Goal: Information Seeking & Learning: Compare options

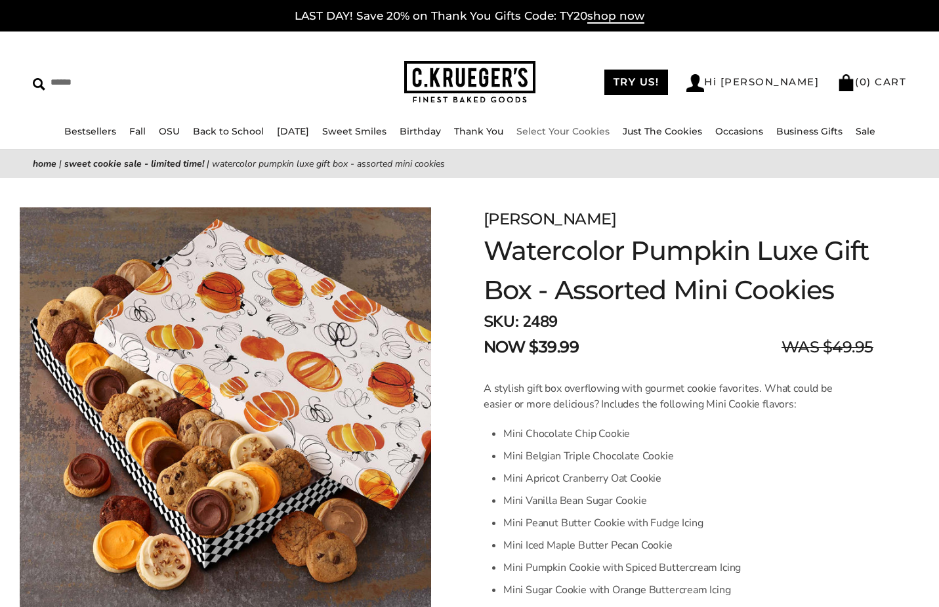
click at [584, 131] on link "Select Your Cookies" at bounding box center [563, 131] width 93 height 12
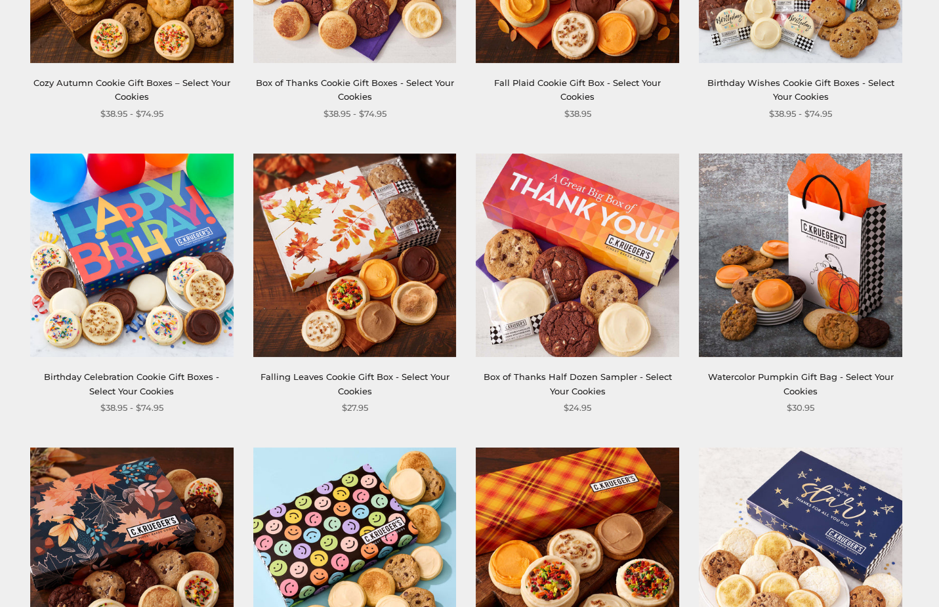
scroll to position [213, 0]
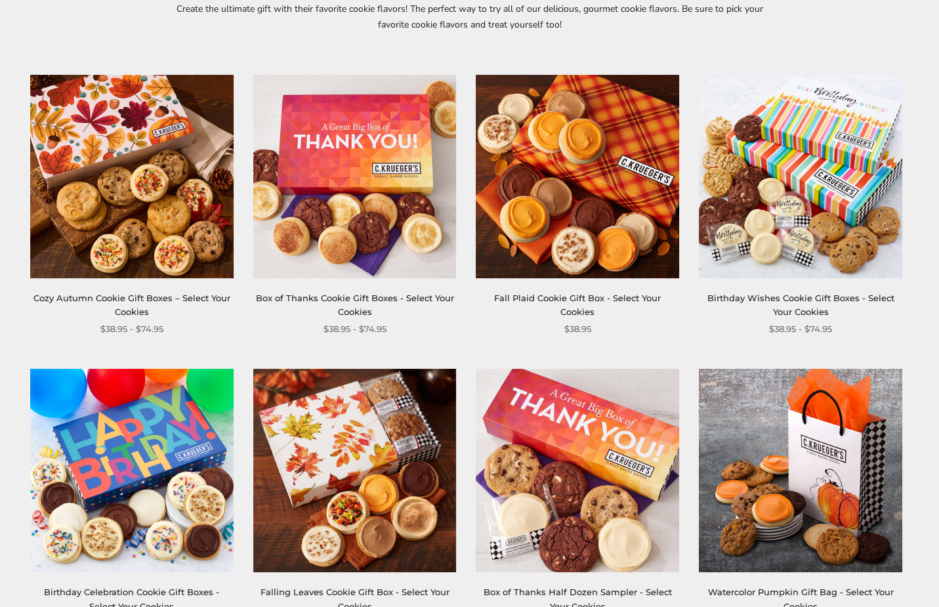
click at [163, 295] on link "Cozy Autumn Cookie Gift Boxes – Select Your Cookies" at bounding box center [131, 305] width 197 height 24
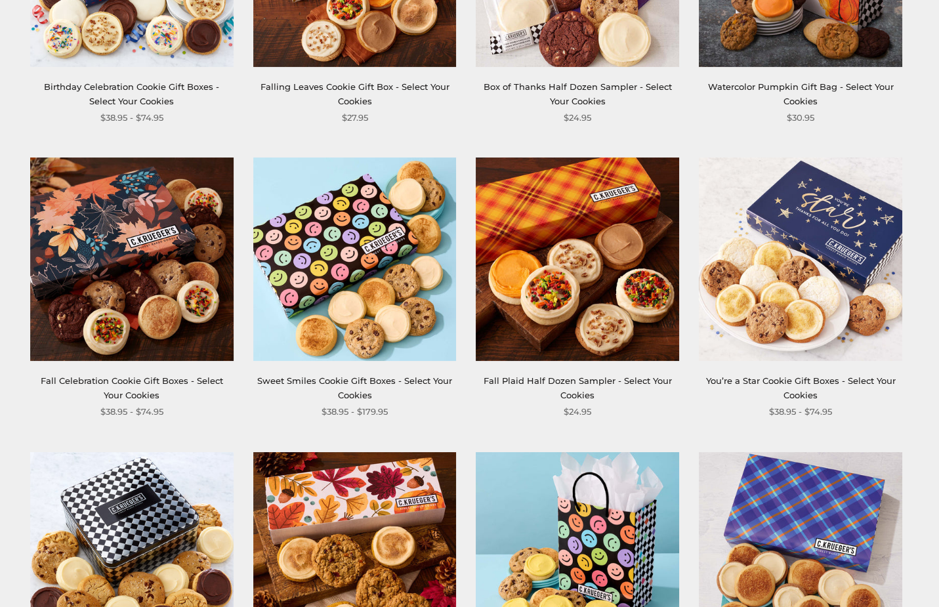
scroll to position [735, 0]
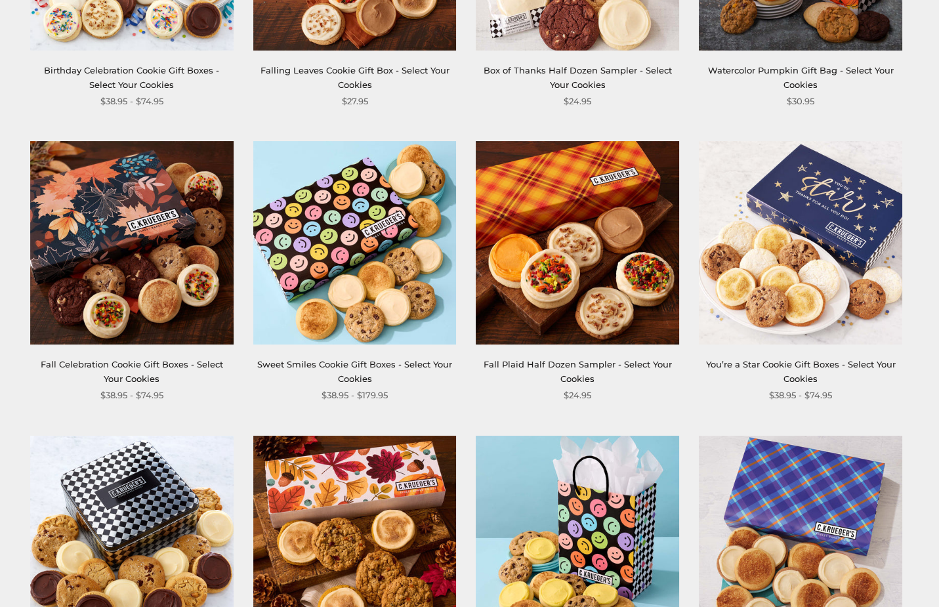
click at [108, 365] on link "Fall Celebration Cookie Gift Boxes - Select Your Cookies" at bounding box center [132, 371] width 182 height 24
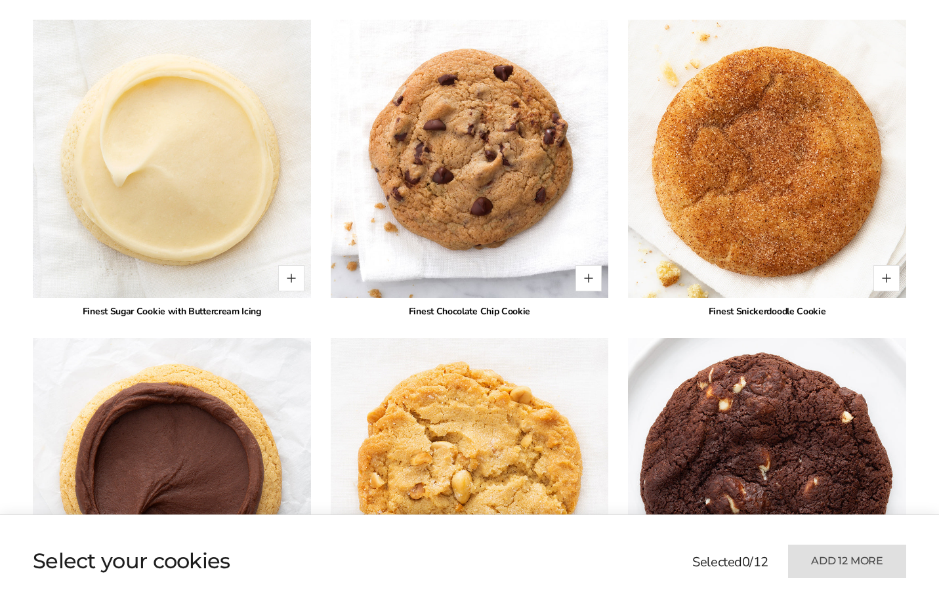
scroll to position [1454, 0]
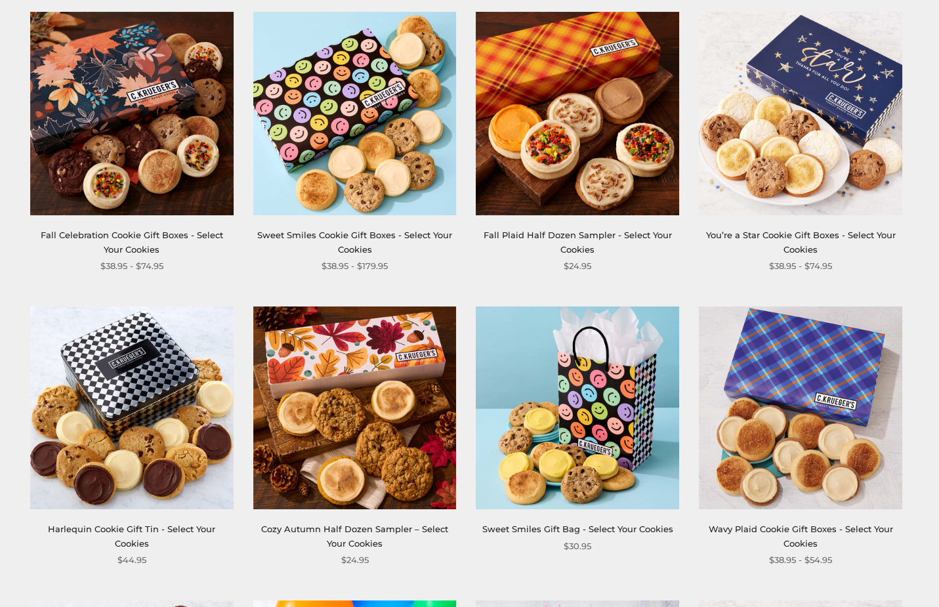
scroll to position [873, 0]
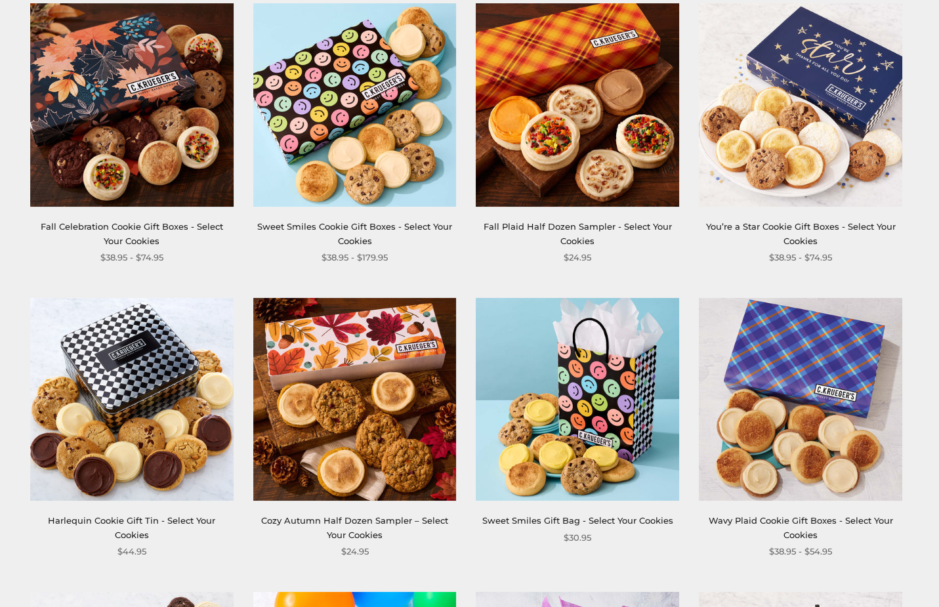
click at [818, 226] on link "You’re a Star Cookie Gift Boxes - Select Your Cookies" at bounding box center [801, 233] width 190 height 24
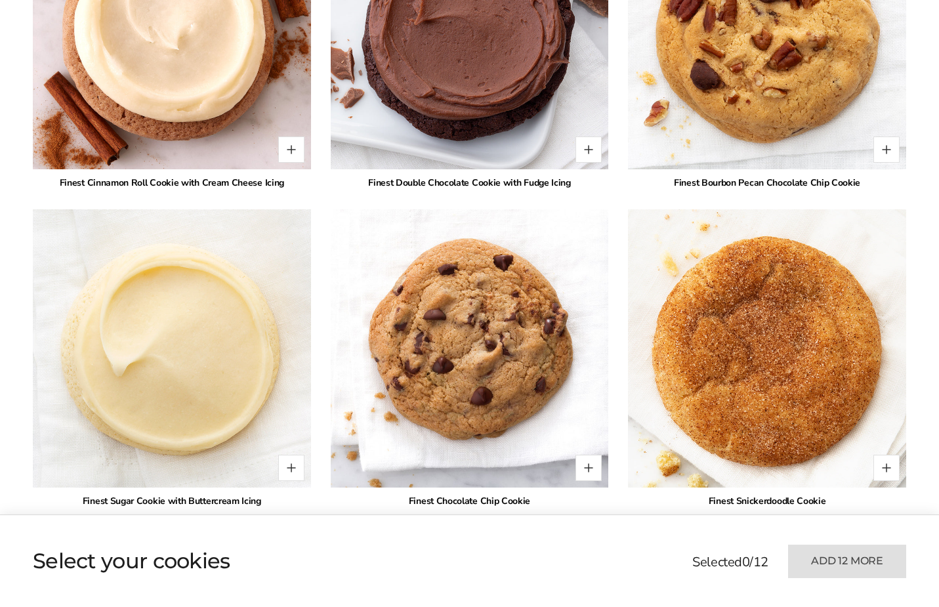
scroll to position [1948, 0]
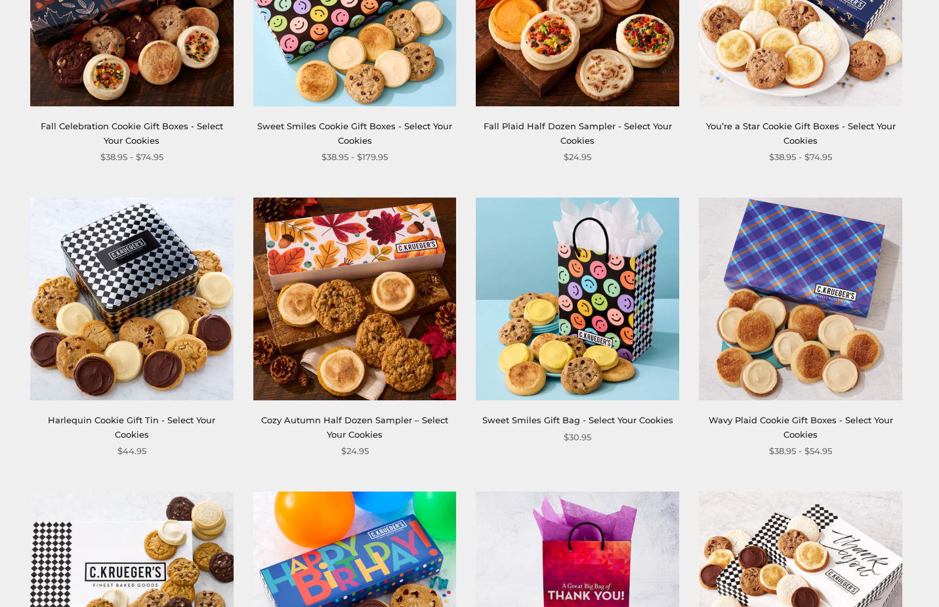
scroll to position [920, 0]
